Goal: Check status: Check status

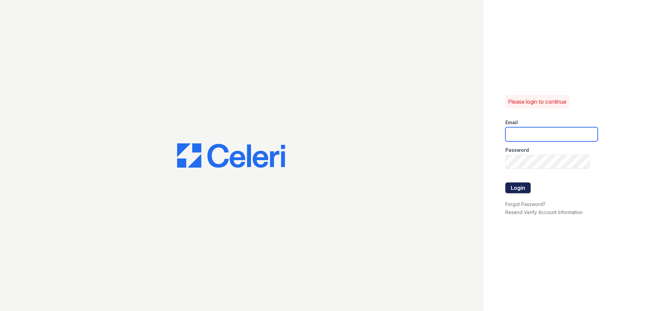
type input "renewwhitemarsh@trinity-pm.com"
click at [522, 186] on button "Login" at bounding box center [517, 188] width 25 height 11
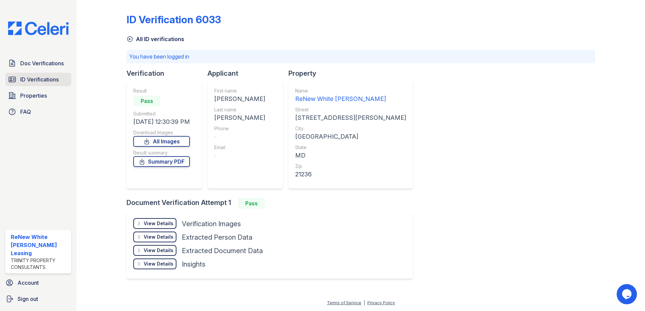
click at [48, 83] on span "ID Verifications" at bounding box center [39, 80] width 38 height 8
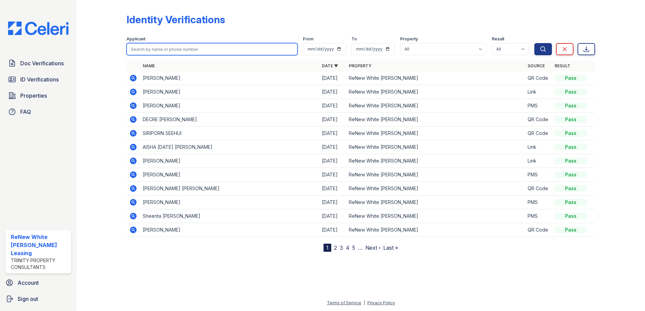
click at [209, 49] on input "search" at bounding box center [211, 49] width 171 height 12
type input "aladdin"
click at [534, 43] on button "Search" at bounding box center [543, 49] width 18 height 12
